Goal: Information Seeking & Learning: Learn about a topic

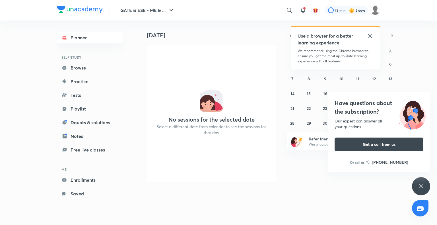
click at [293, 35] on icon at bounding box center [370, 35] width 7 height 7
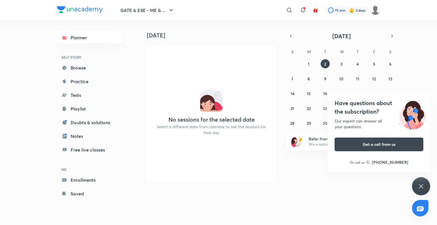
click at [293, 180] on div "Have questions about the subscription? Our expert can answer all your questions…" at bounding box center [421, 186] width 18 height 18
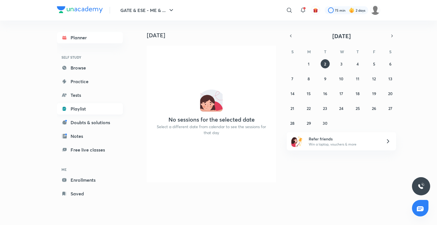
click at [87, 108] on link "Playlist" at bounding box center [90, 108] width 66 height 11
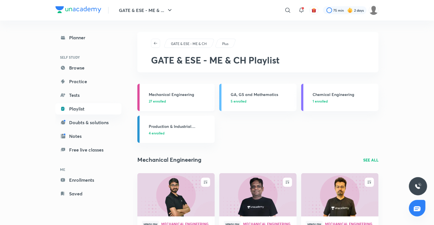
click at [169, 93] on h3 "Mechanical Engineering" at bounding box center [180, 94] width 63 height 6
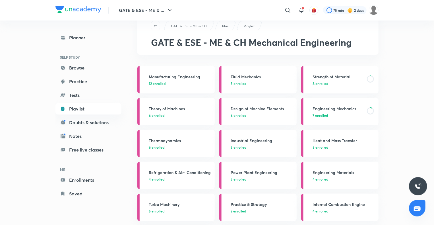
scroll to position [15, 0]
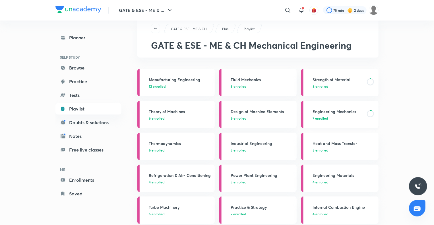
click at [293, 116] on p "7 enrolled" at bounding box center [338, 118] width 51 height 5
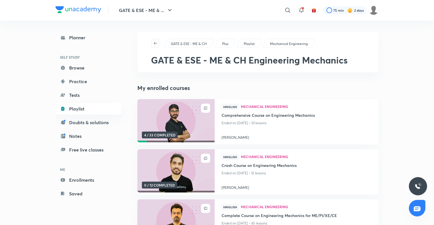
click at [156, 45] on icon "button" at bounding box center [155, 43] width 5 height 5
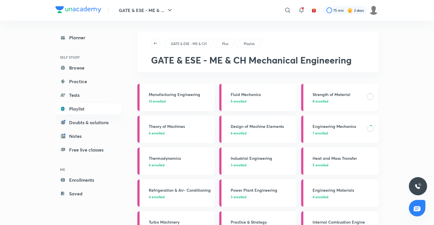
click at [293, 95] on h3 "Strength of Material" at bounding box center [338, 94] width 51 height 6
click at [293, 91] on link "Strength of Material 8 enrolled" at bounding box center [339, 97] width 77 height 27
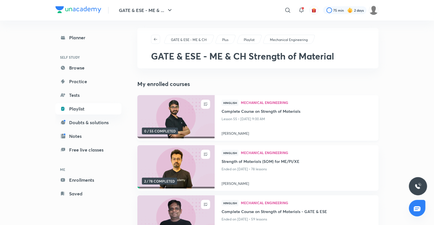
scroll to position [3, 0]
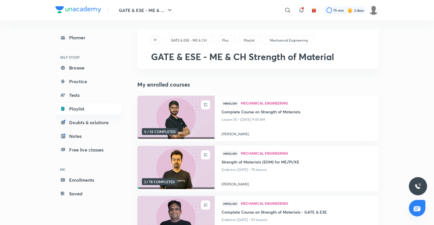
click at [154, 42] on button "button" at bounding box center [155, 39] width 9 height 9
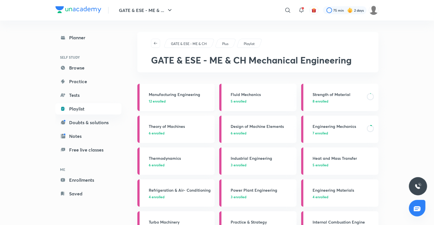
click at [194, 97] on div "Manufacturing Engineering 12 enrolled" at bounding box center [180, 97] width 63 height 12
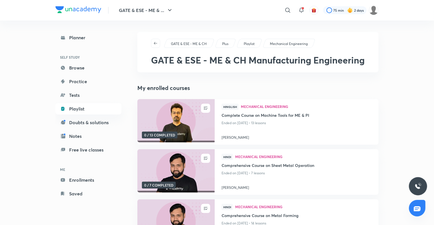
click at [174, 93] on div "My enrolled courses UNENROLL 0 / 13 COMPLETED Hinglish Mechanical Engineering C…" at bounding box center [258, 176] width 241 height 185
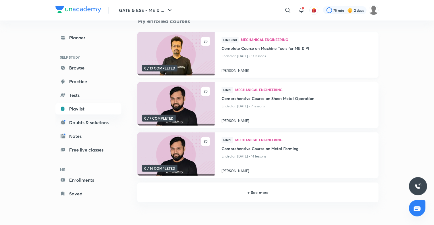
scroll to position [69, 0]
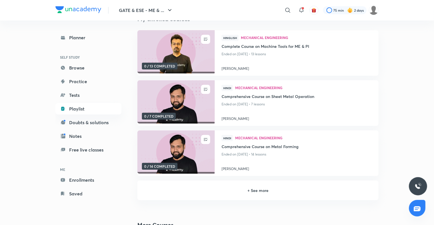
click at [260, 190] on h6 "+ See more" at bounding box center [258, 190] width 228 height 6
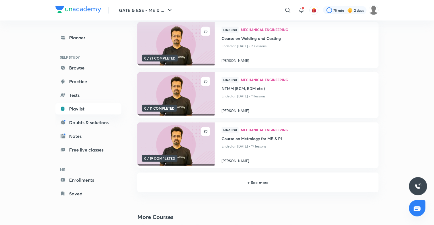
scroll to position [230, 0]
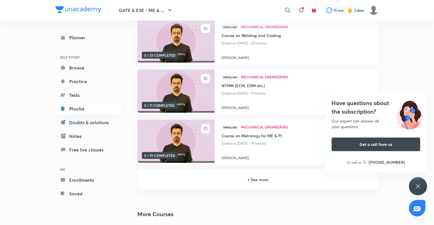
click at [256, 175] on div "+ See more" at bounding box center [258, 180] width 241 height 20
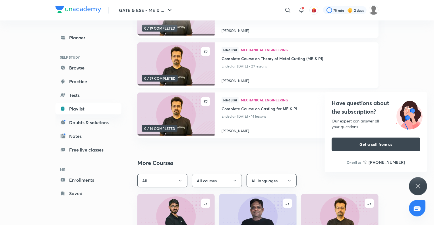
scroll to position [359, 0]
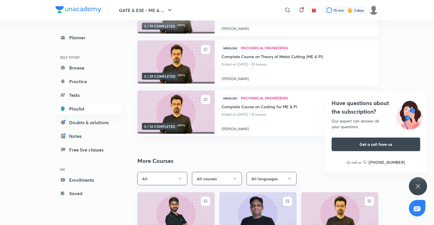
click at [293, 184] on icon at bounding box center [418, 186] width 7 height 7
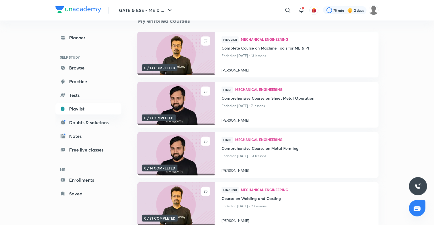
scroll to position [0, 0]
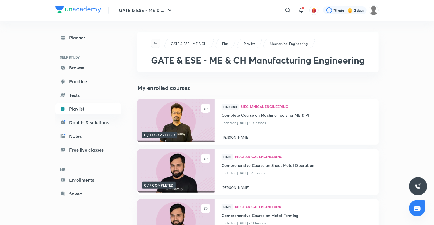
click at [155, 45] on icon "button" at bounding box center [155, 43] width 5 height 5
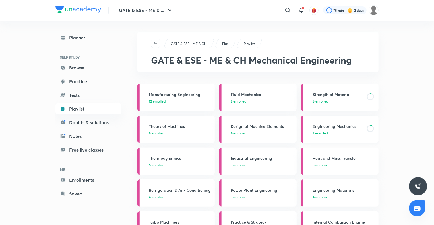
click at [293, 130] on div "Engineering Mechanics 7 enrolled" at bounding box center [344, 129] width 63 height 12
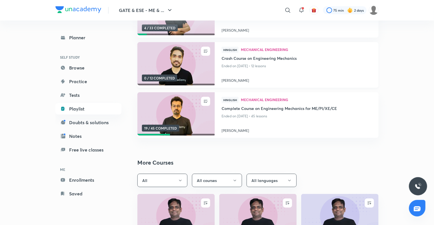
scroll to position [116, 0]
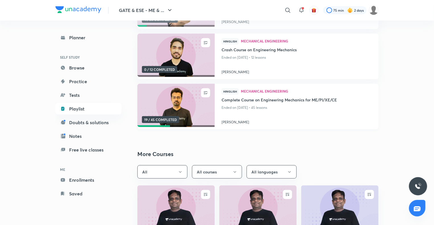
click at [171, 108] on img at bounding box center [176, 105] width 79 height 44
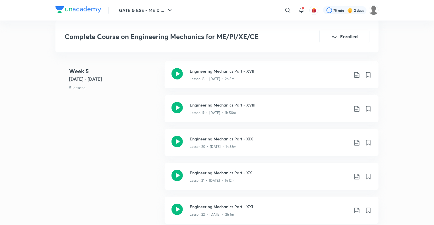
scroll to position [1039, 0]
